Goal: Obtain resource: Obtain resource

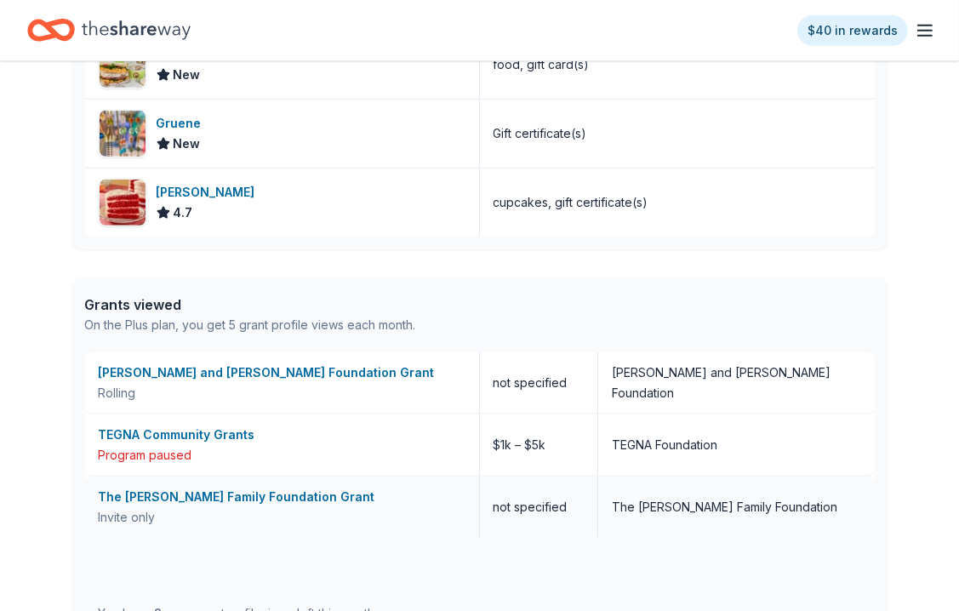
scroll to position [766, 0]
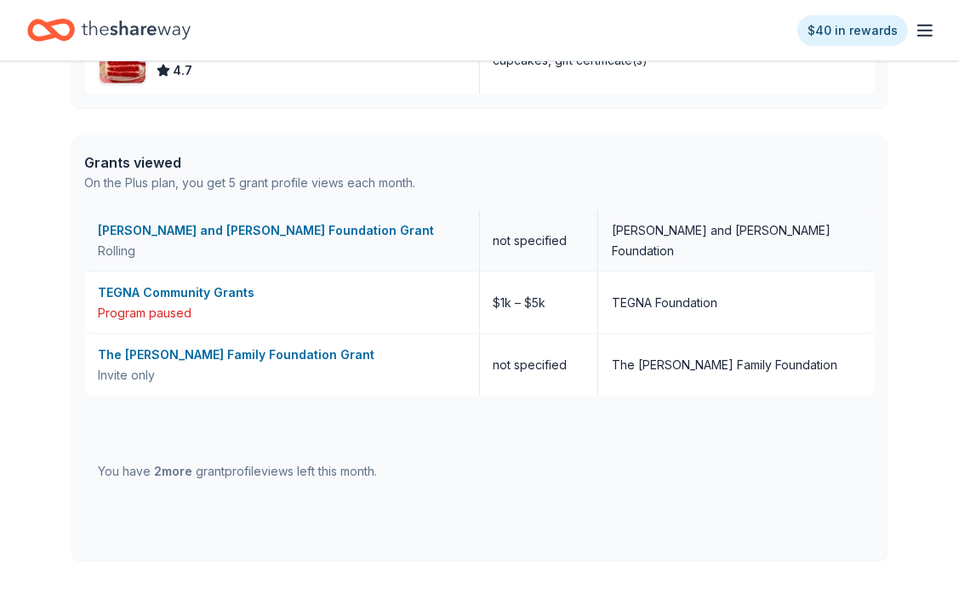
click at [221, 229] on div "[PERSON_NAME] and [PERSON_NAME] Foundation Grant" at bounding box center [282, 230] width 367 height 20
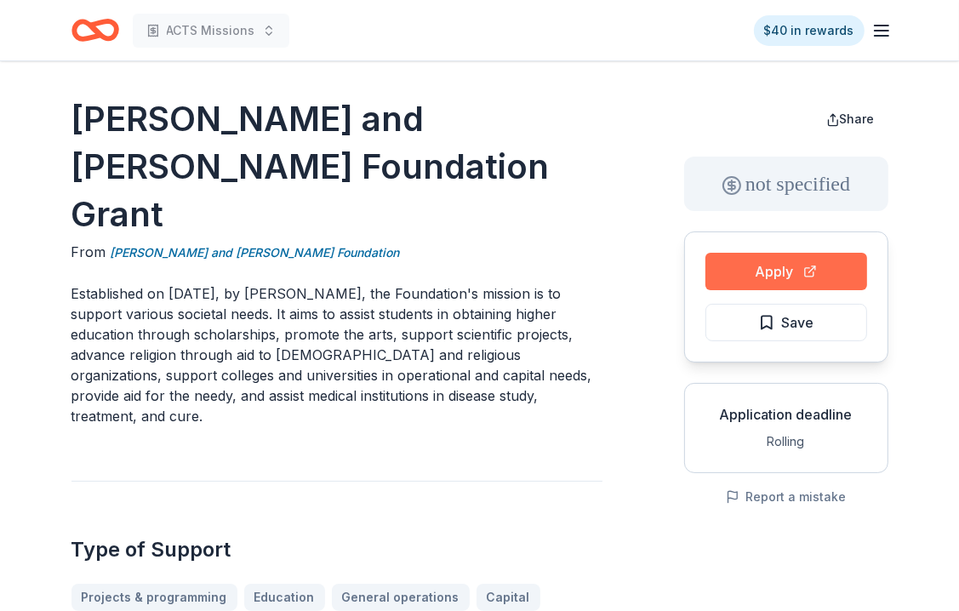
click at [797, 259] on button "Apply" at bounding box center [786, 271] width 162 height 37
